Goal: Transaction & Acquisition: Purchase product/service

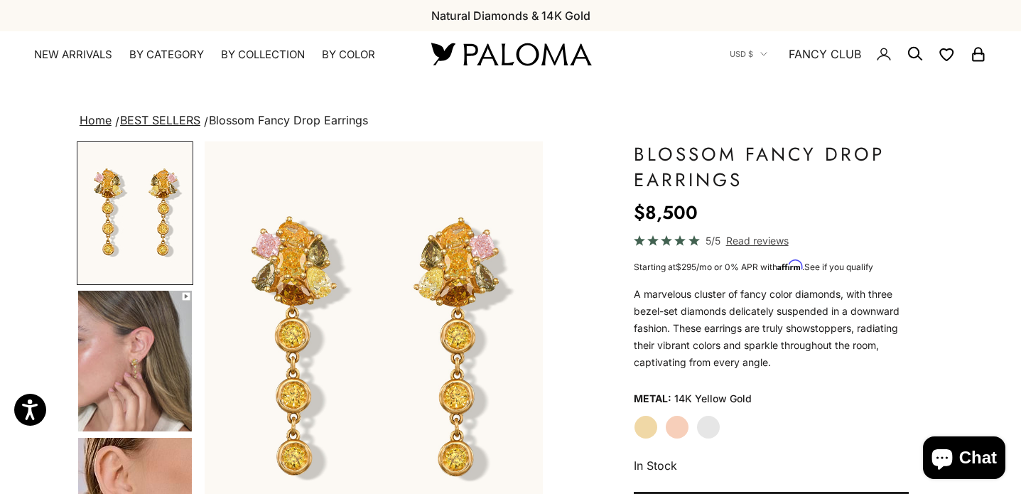
click at [711, 423] on label "White Gold" at bounding box center [708, 427] width 24 height 24
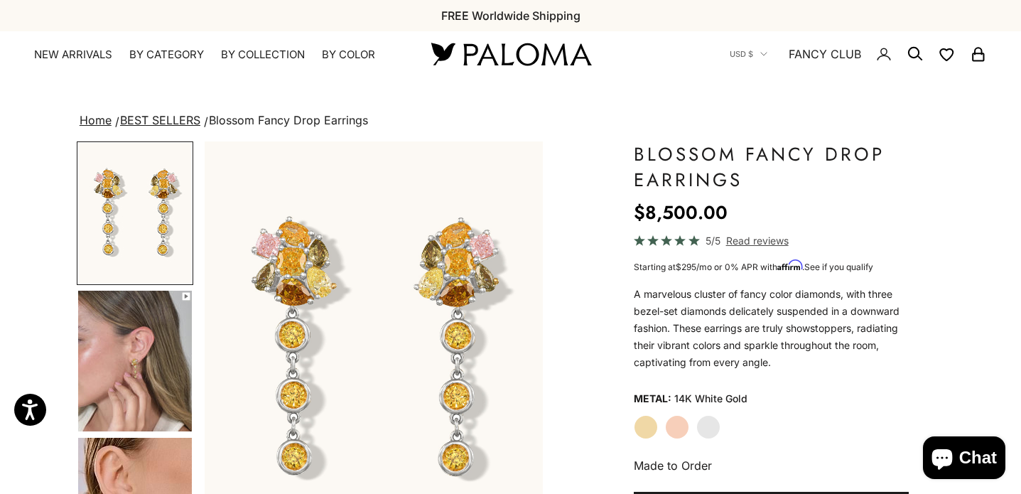
click at [712, 437] on label "White Gold" at bounding box center [708, 427] width 24 height 24
click at [692, 432] on div "Yellow Gold Rose Gold White Gold" at bounding box center [771, 427] width 275 height 24
click at [666, 428] on label "Rose Gold" at bounding box center [677, 427] width 24 height 24
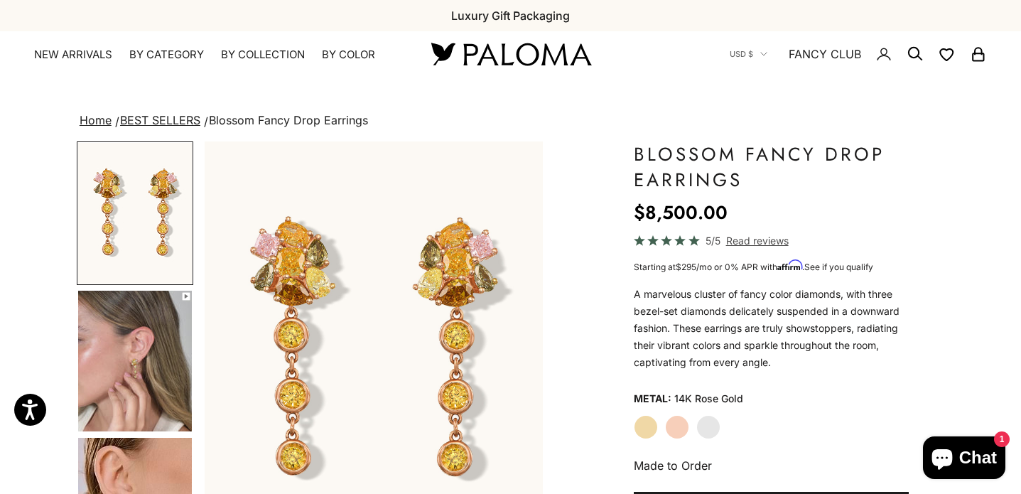
click at [714, 430] on label "White Gold" at bounding box center [708, 427] width 24 height 24
